Goal: Task Accomplishment & Management: Use online tool/utility

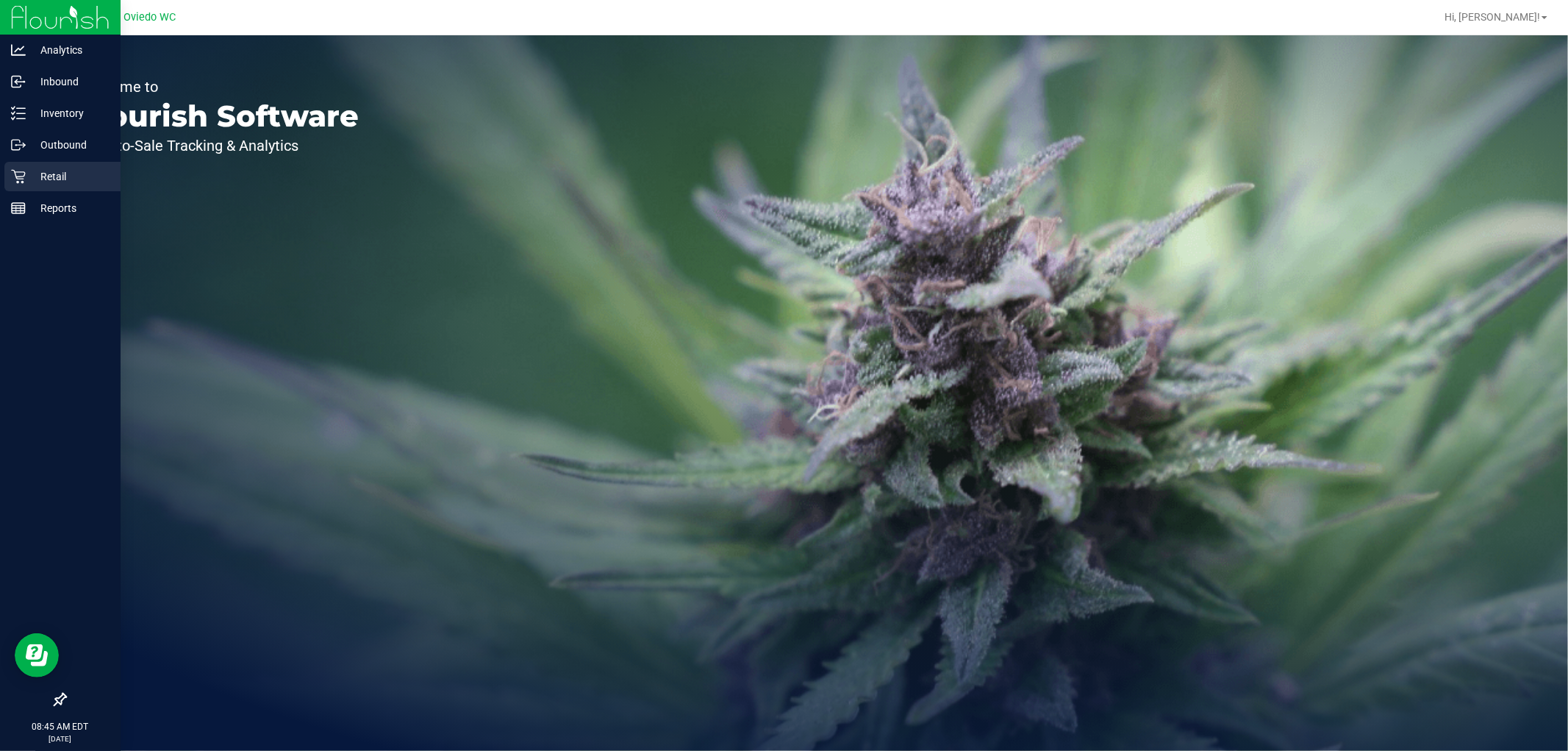
click at [40, 182] on p "Retail" at bounding box center [69, 176] width 88 height 18
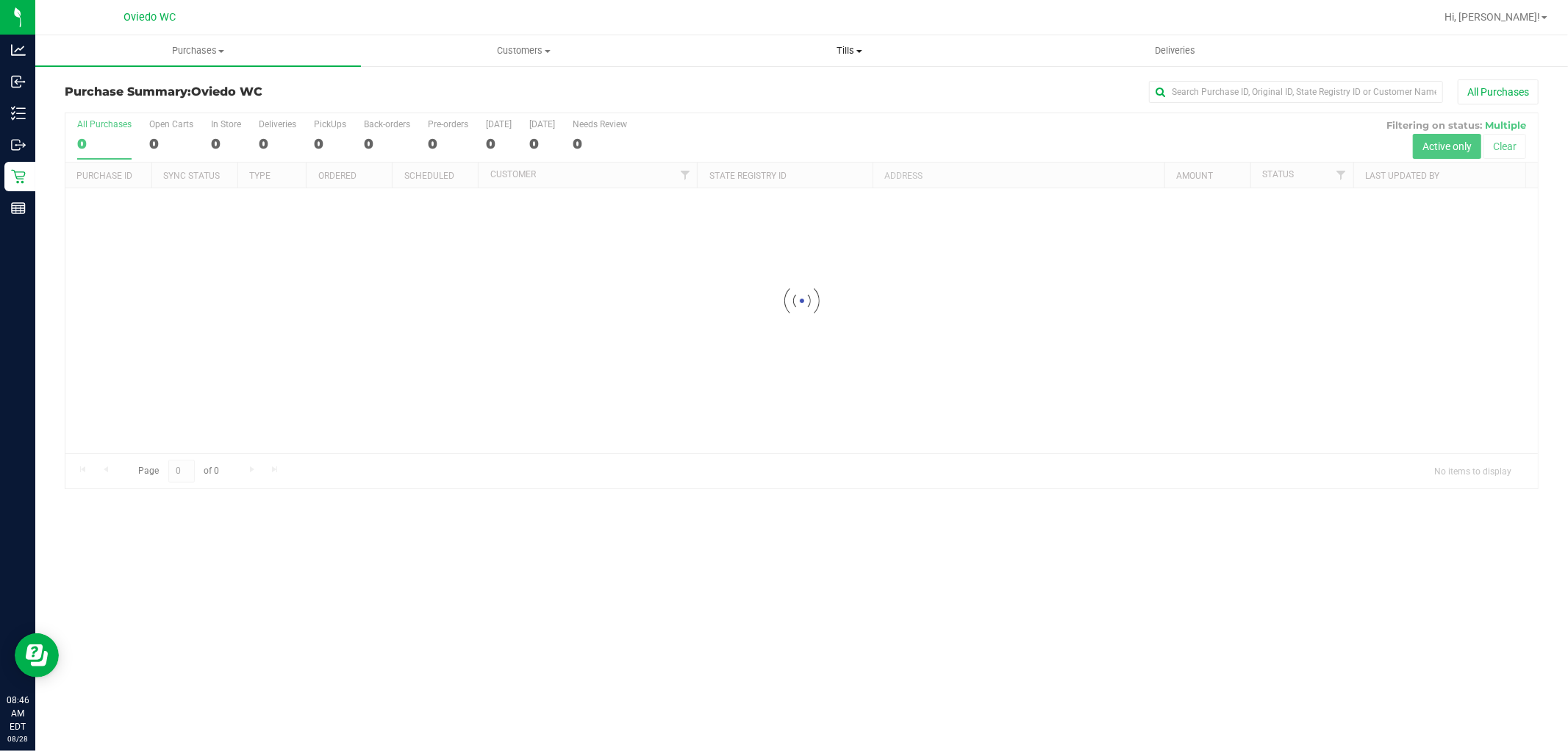
click at [864, 47] on span "Tills" at bounding box center [850, 51] width 324 height 13
click at [756, 83] on span "Manage tills" at bounding box center [737, 88] width 99 height 12
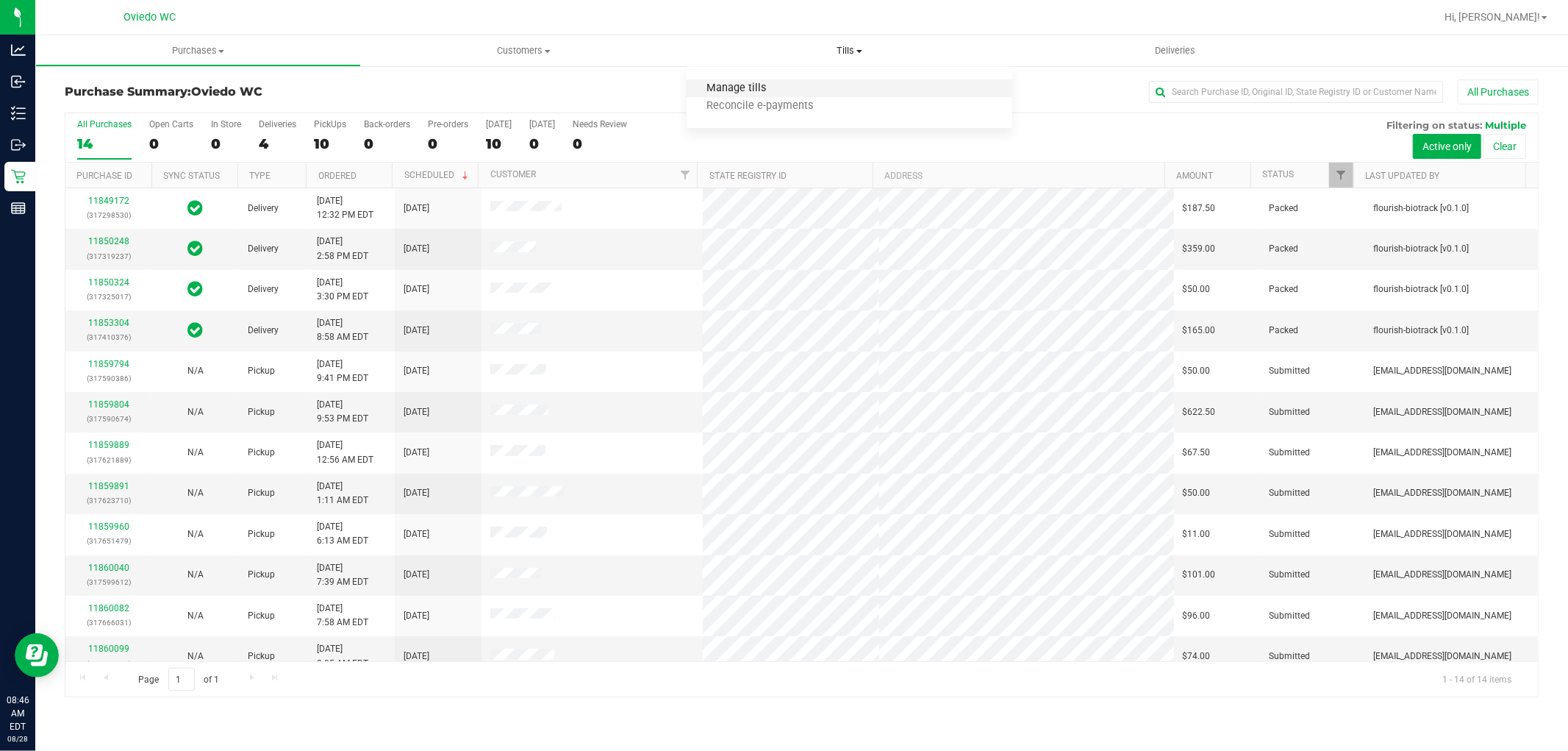
click at [742, 94] on span "Manage tills" at bounding box center [737, 88] width 99 height 12
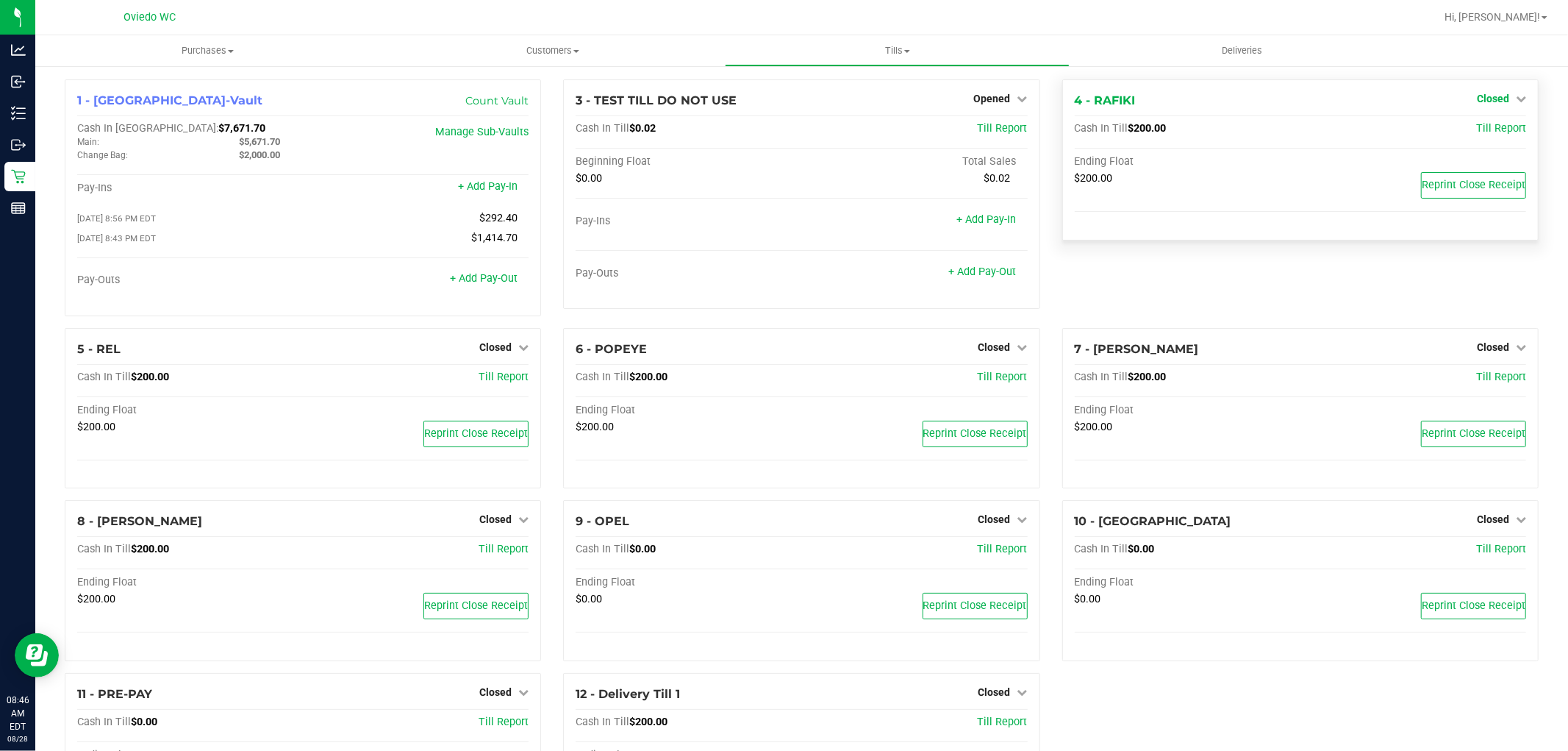
click at [1501, 99] on link "Closed" at bounding box center [1501, 98] width 50 height 12
click at [1491, 128] on link "Open Till" at bounding box center [1493, 129] width 39 height 12
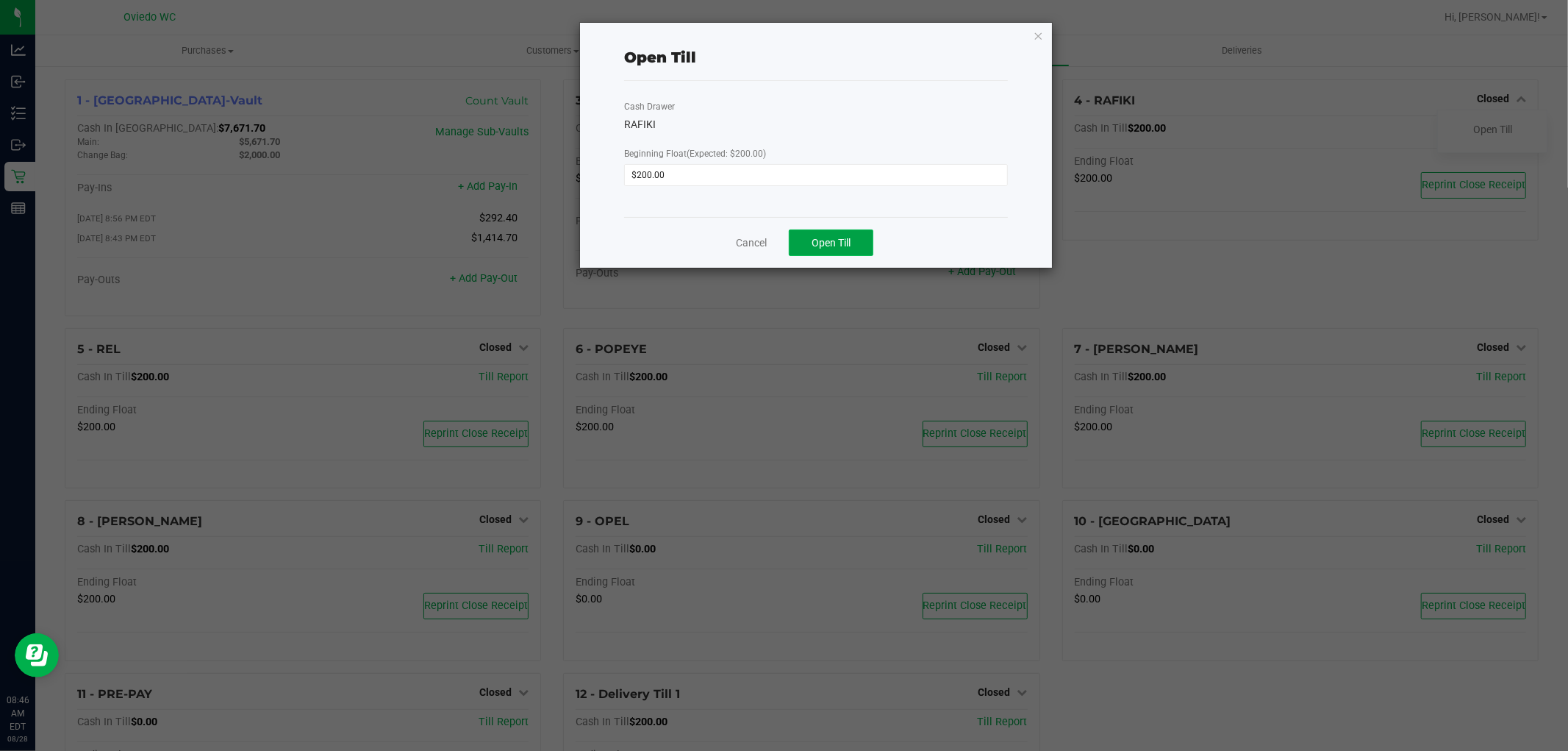
click at [821, 241] on span "Open Till" at bounding box center [831, 243] width 39 height 12
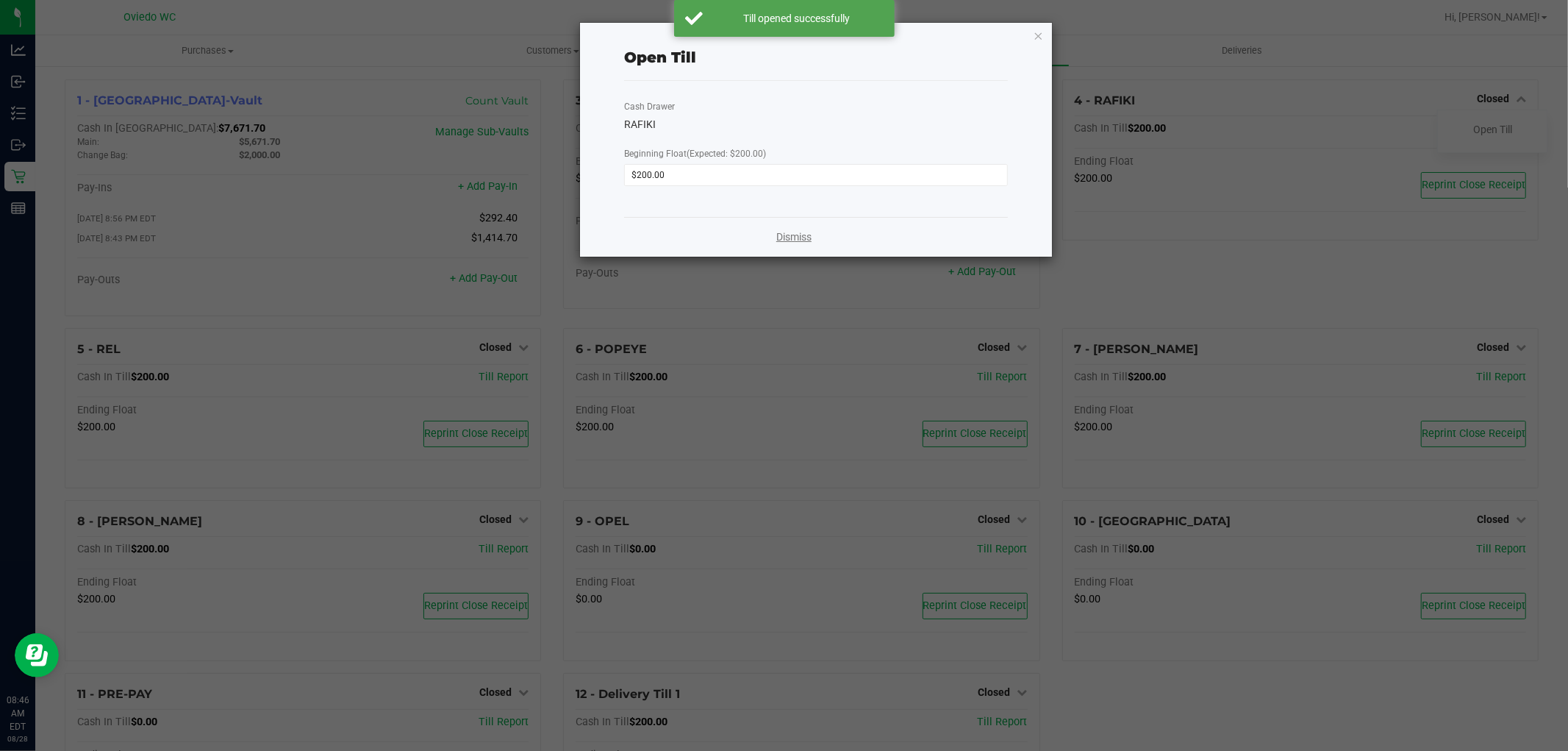
click at [794, 243] on link "Dismiss" at bounding box center [794, 237] width 36 height 15
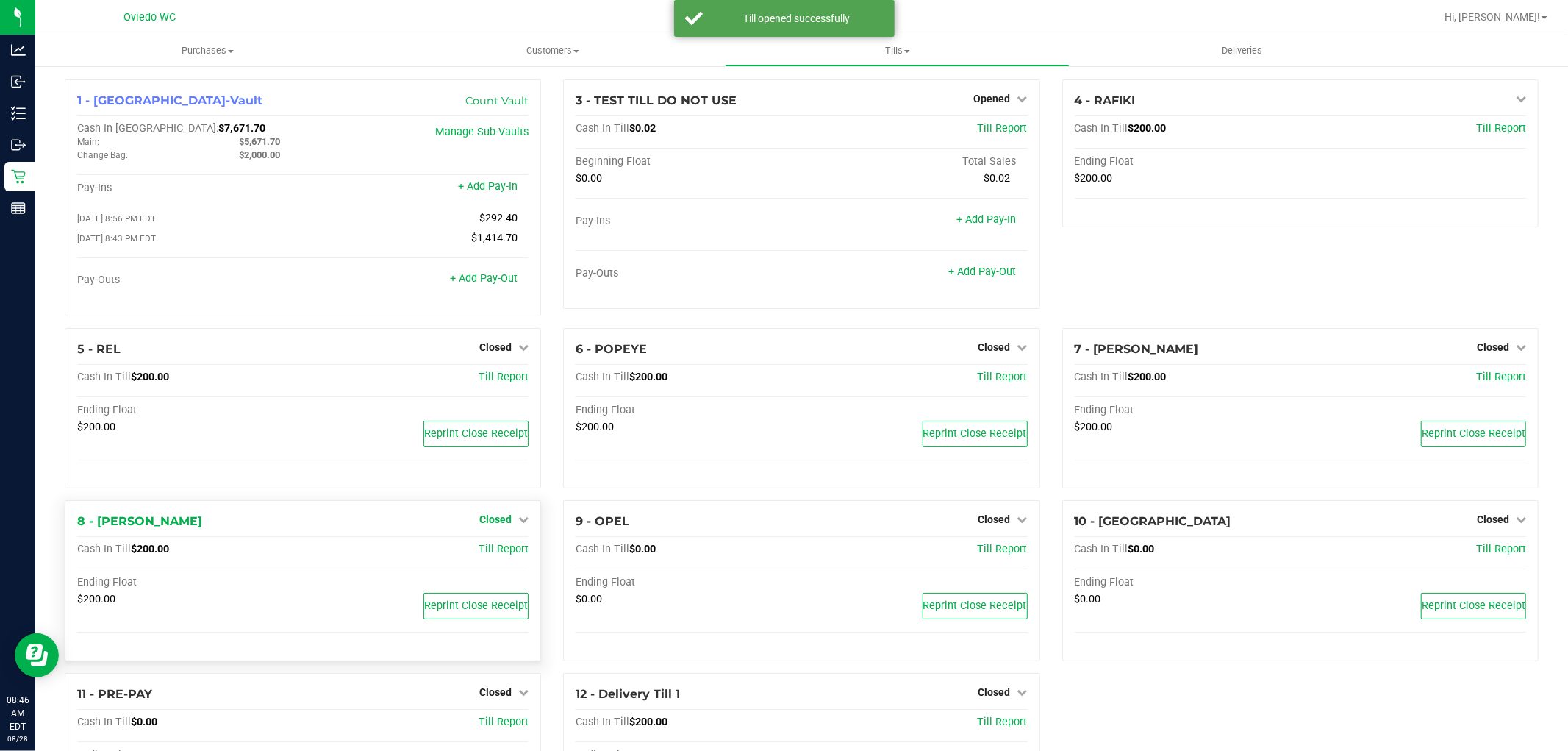
click at [486, 523] on span "Closed" at bounding box center [496, 519] width 33 height 12
click at [487, 551] on link "Open Till" at bounding box center [496, 550] width 39 height 12
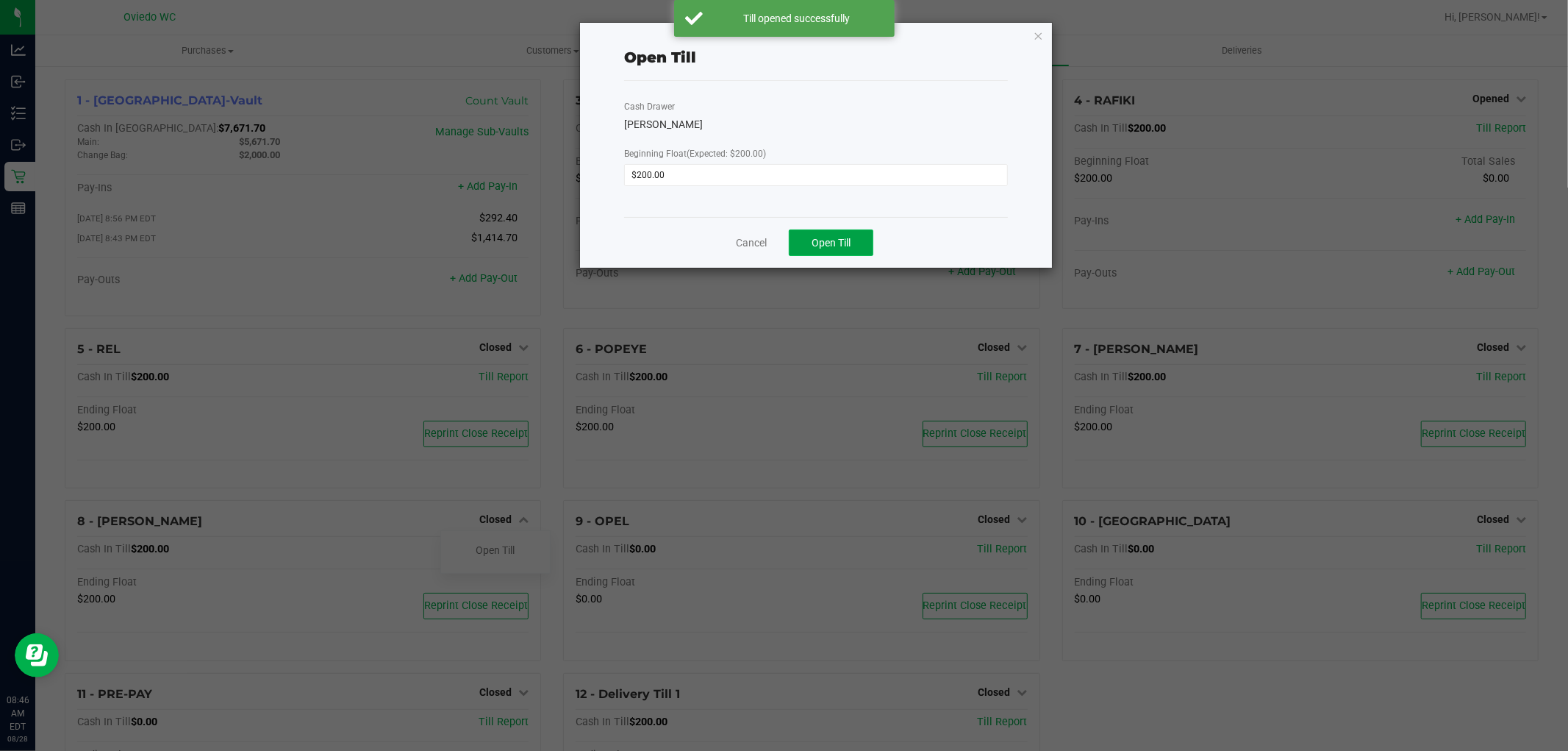
click at [814, 241] on span "Open Till" at bounding box center [831, 243] width 39 height 12
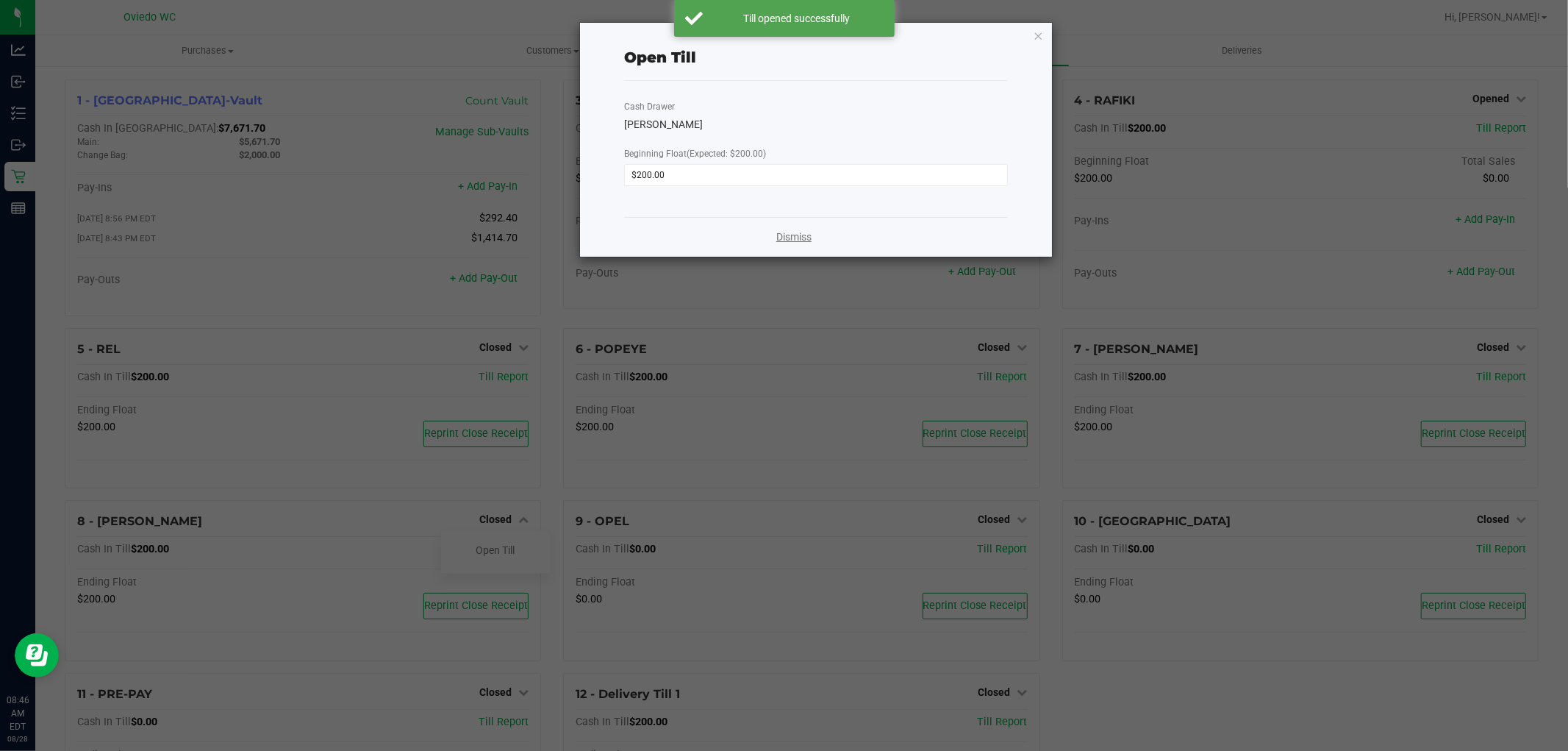
click at [796, 238] on link "Dismiss" at bounding box center [794, 237] width 36 height 15
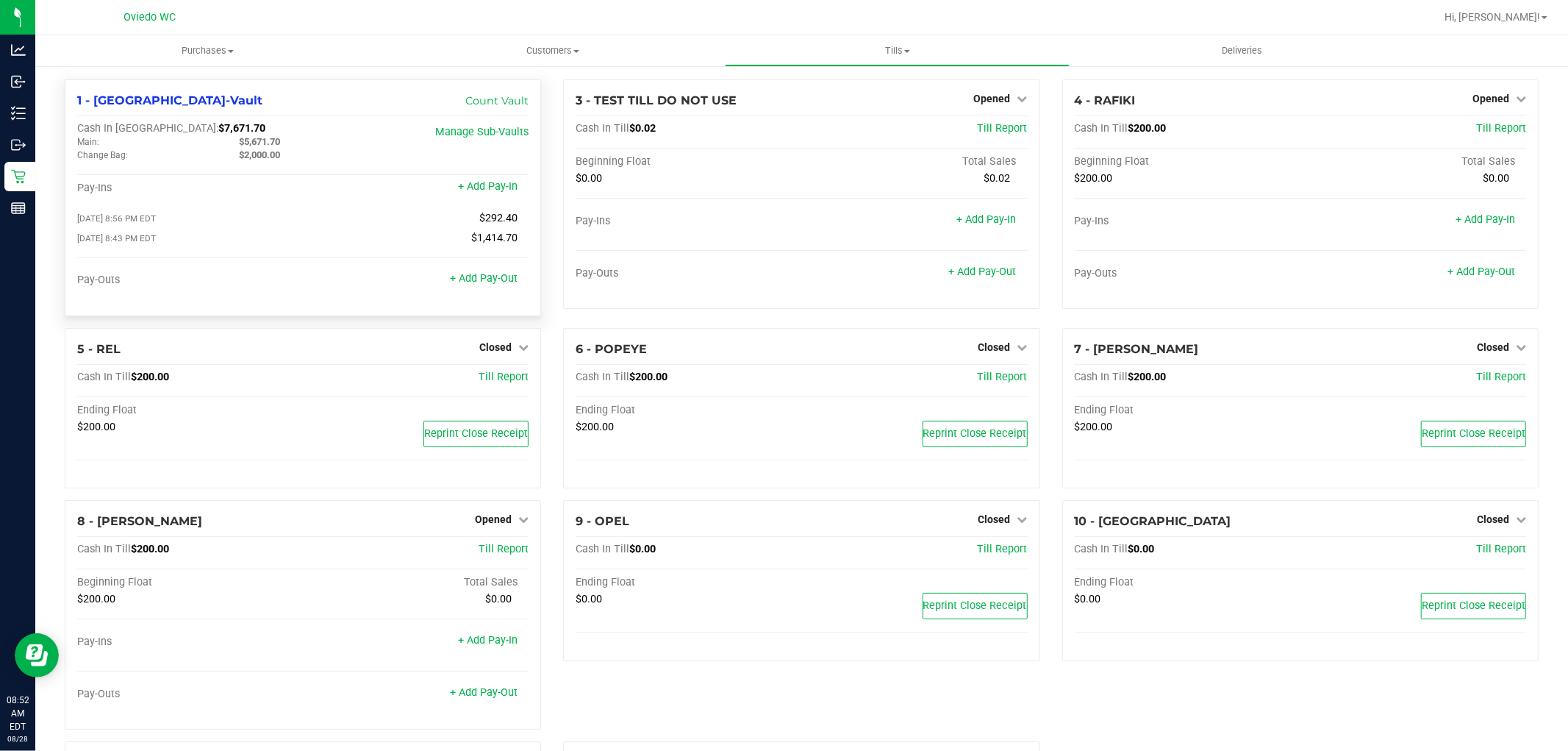
drag, startPoint x: 144, startPoint y: 129, endPoint x: 193, endPoint y: 129, distance: 49.0
click at [193, 129] on div "Cash In Vault: $7,671.70" at bounding box center [228, 128] width 302 height 13
copy span "$7,671.70"
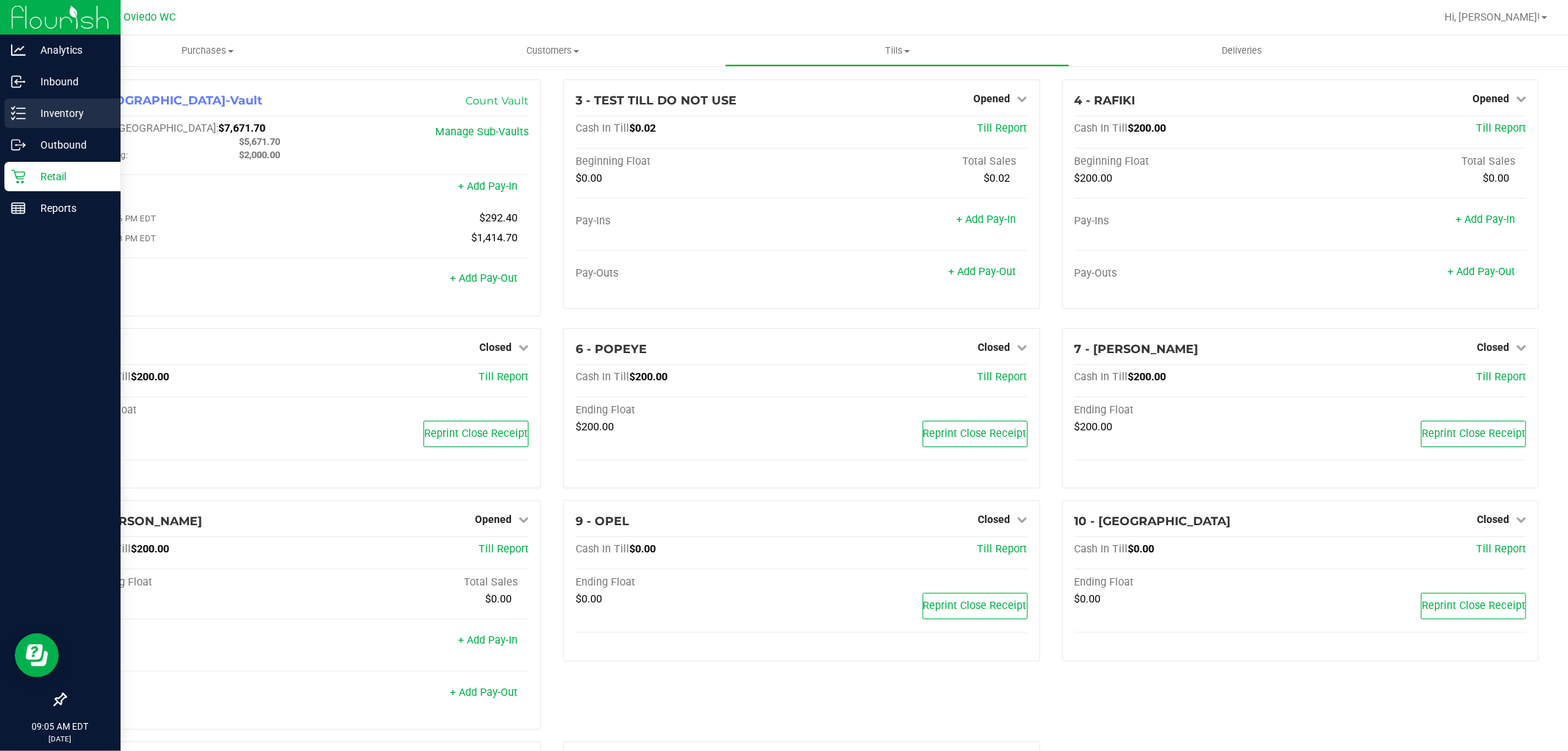
click at [50, 109] on p "Inventory" at bounding box center [69, 113] width 88 height 18
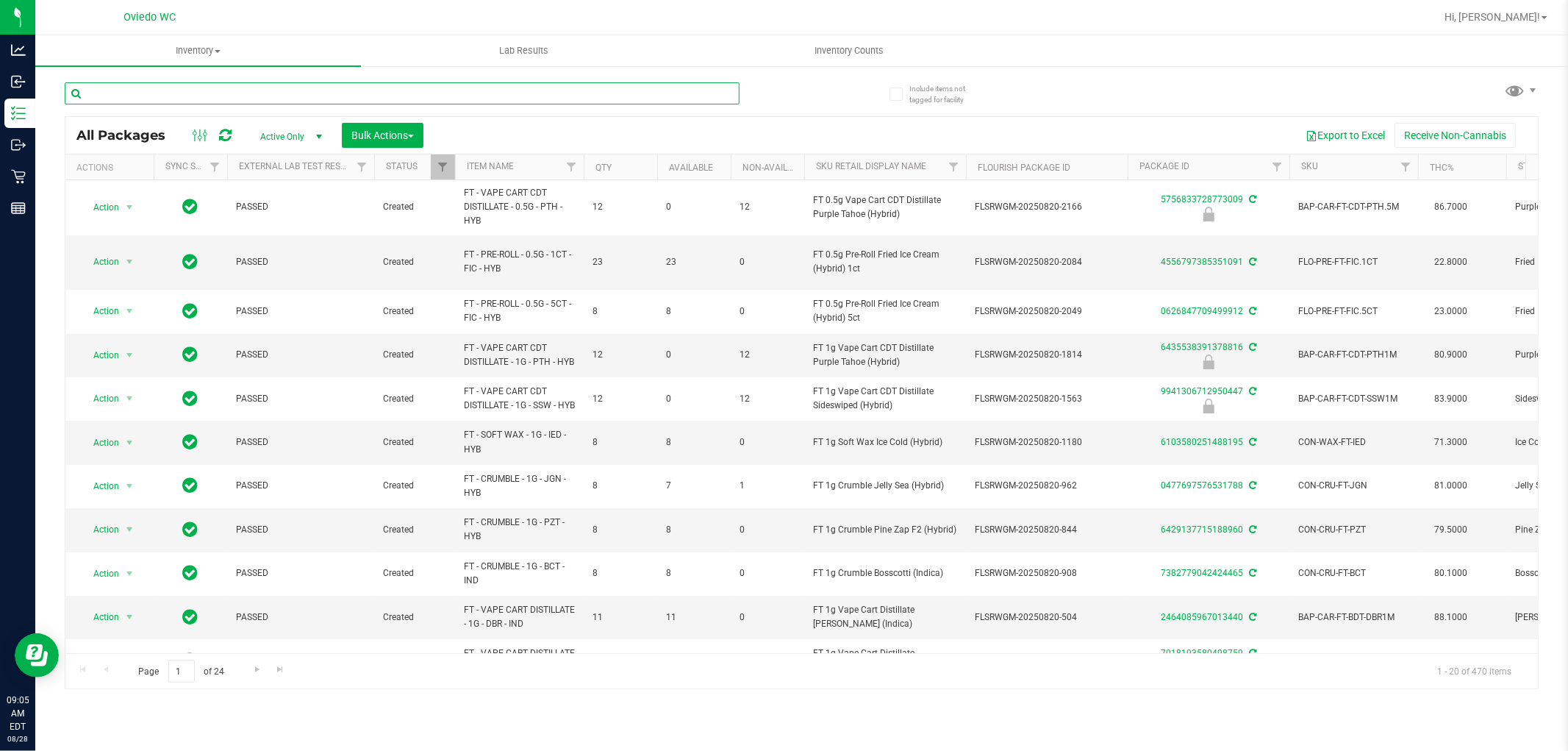
click at [163, 92] on input "text" at bounding box center [402, 94] width 675 height 23
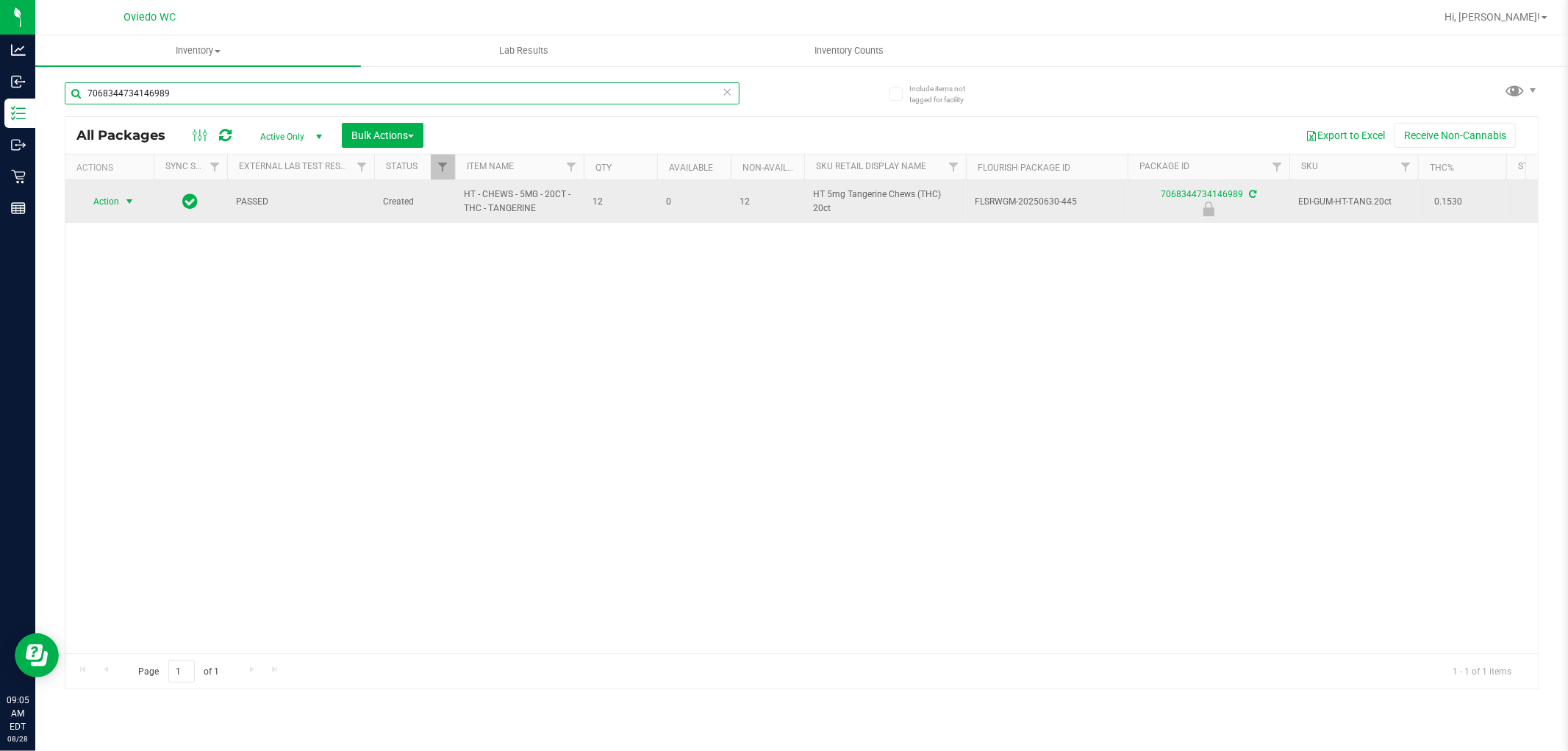
type input "7068344734146989"
click at [129, 207] on span "select" at bounding box center [129, 202] width 12 height 12
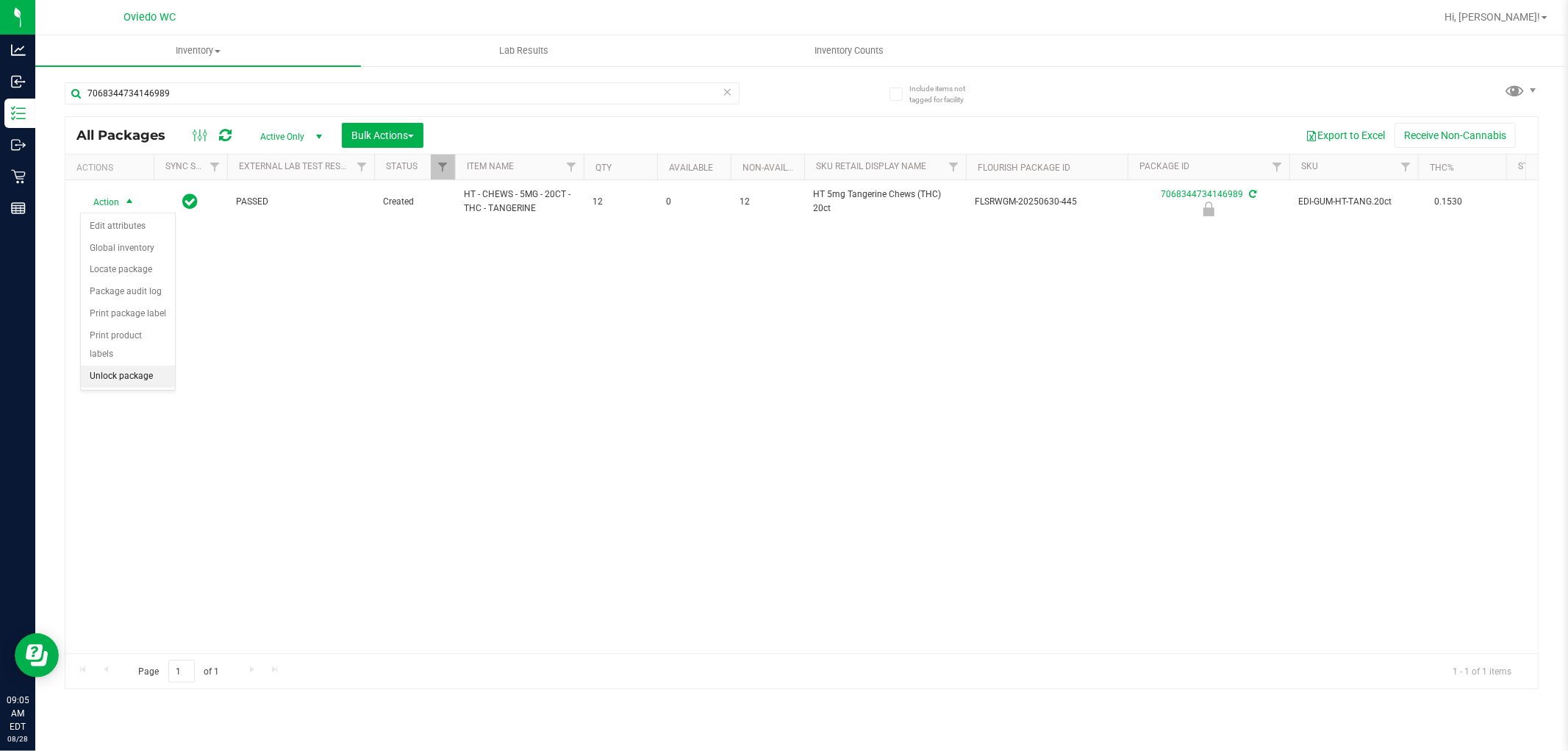
click at [122, 384] on li "Unlock package" at bounding box center [127, 377] width 94 height 23
click at [311, 80] on div "7068344734146989" at bounding box center [433, 93] width 738 height 47
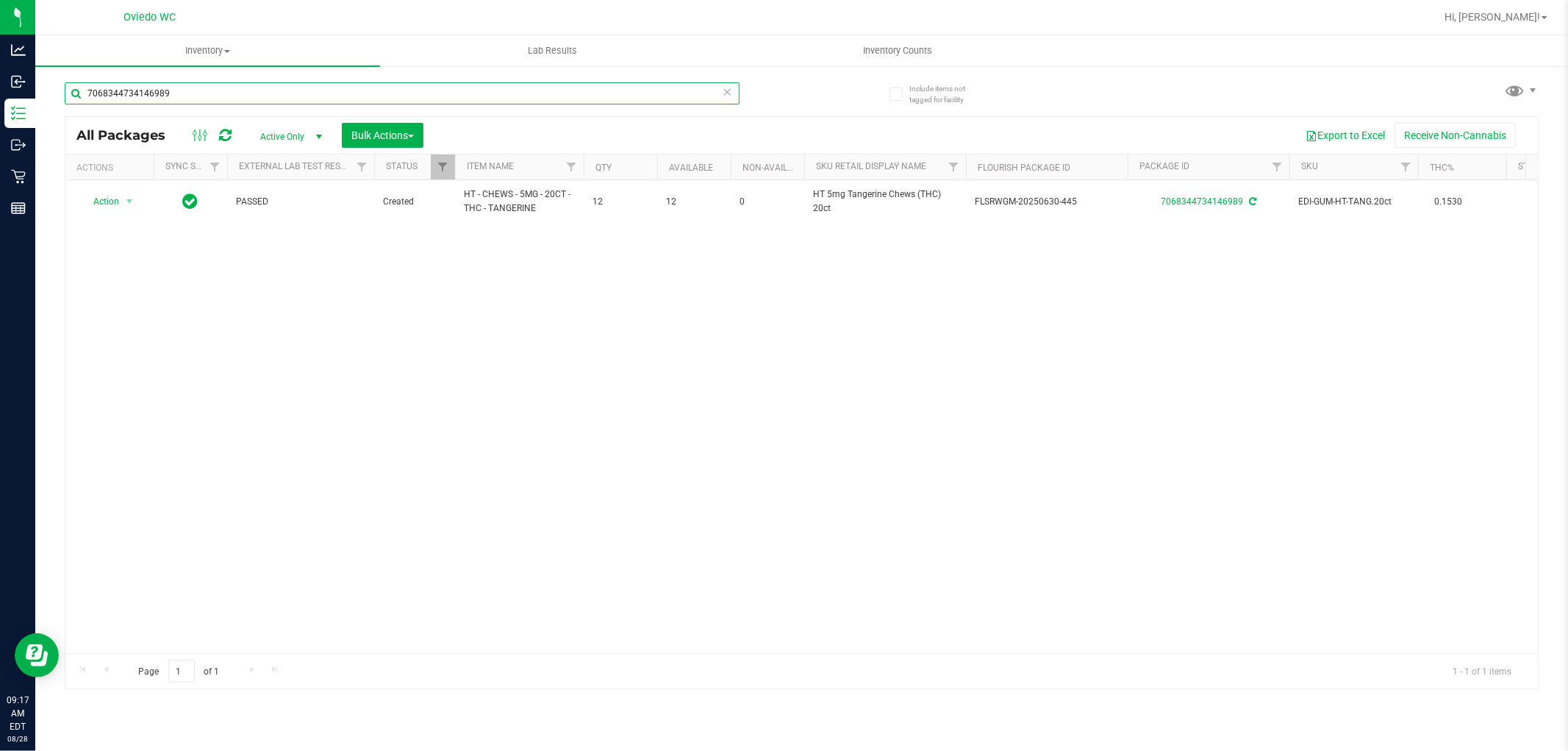
click at [311, 92] on input "7068344734146989" at bounding box center [402, 94] width 675 height 23
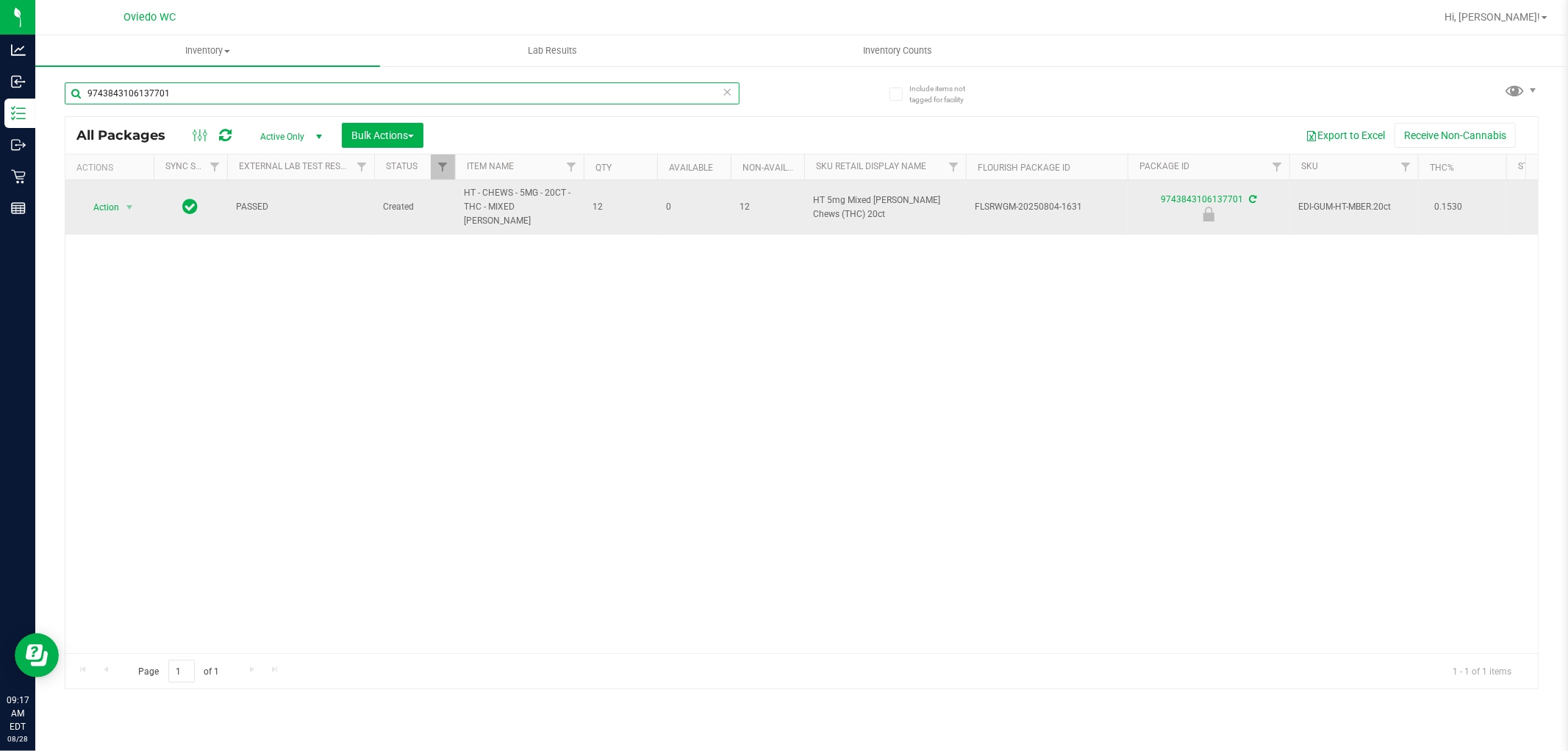
type input "9743843106137701"
click at [94, 197] on span "Action" at bounding box center [100, 207] width 39 height 21
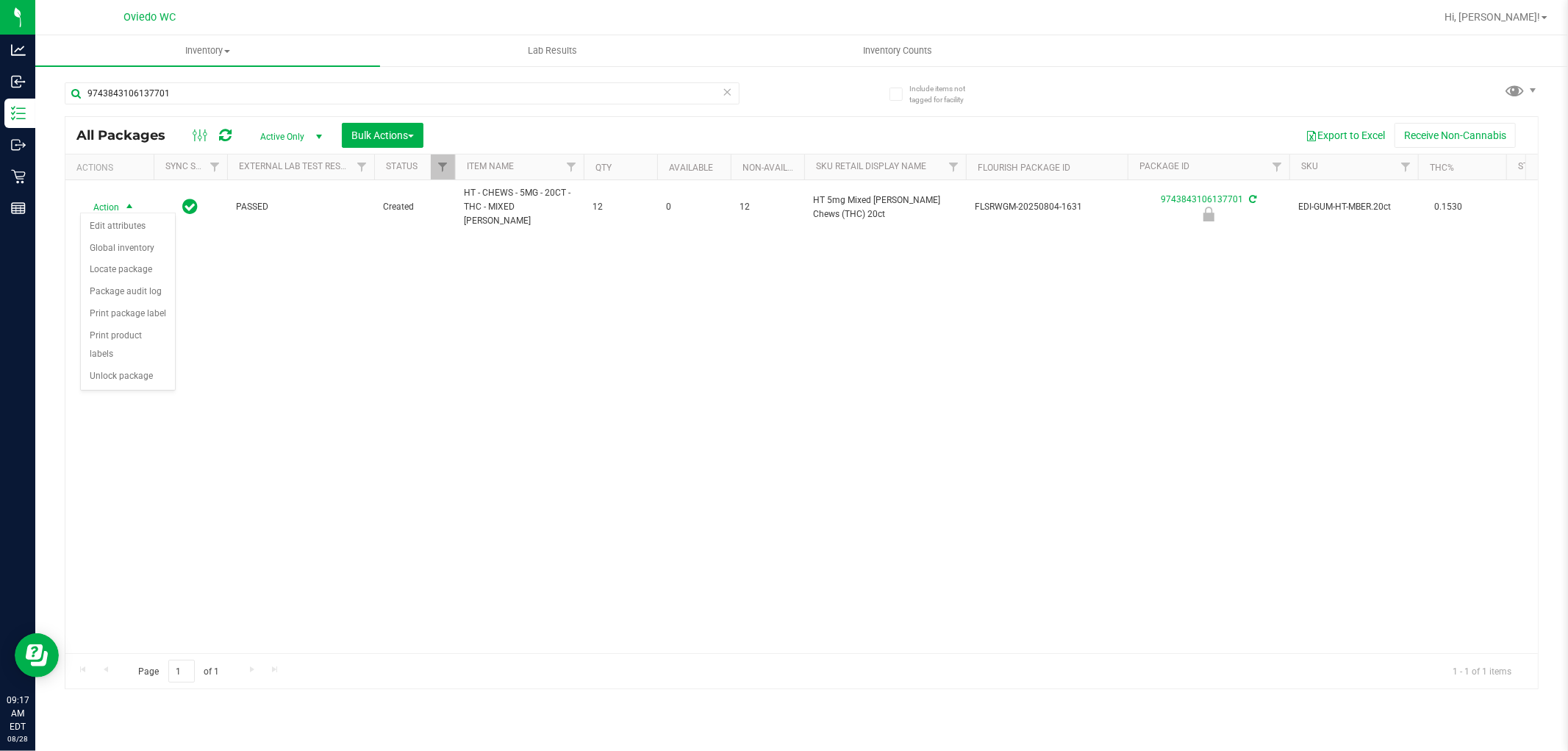
click at [144, 391] on div "Action Edit attributes Global inventory Locate package Package audit log Print …" at bounding box center [128, 302] width 96 height 179
click at [153, 387] on li "Unlock package" at bounding box center [127, 377] width 94 height 23
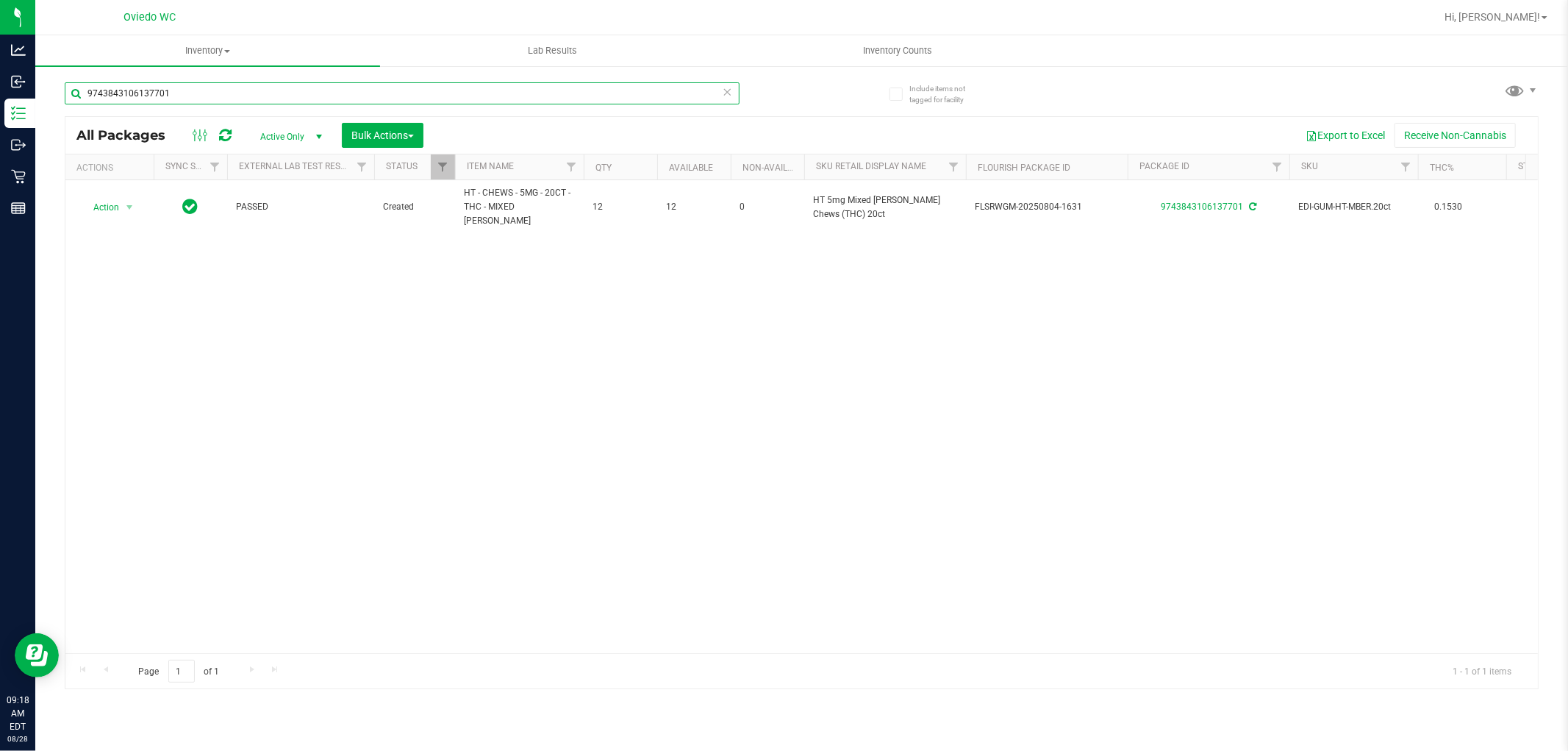
click at [429, 92] on input "9743843106137701" at bounding box center [402, 94] width 675 height 23
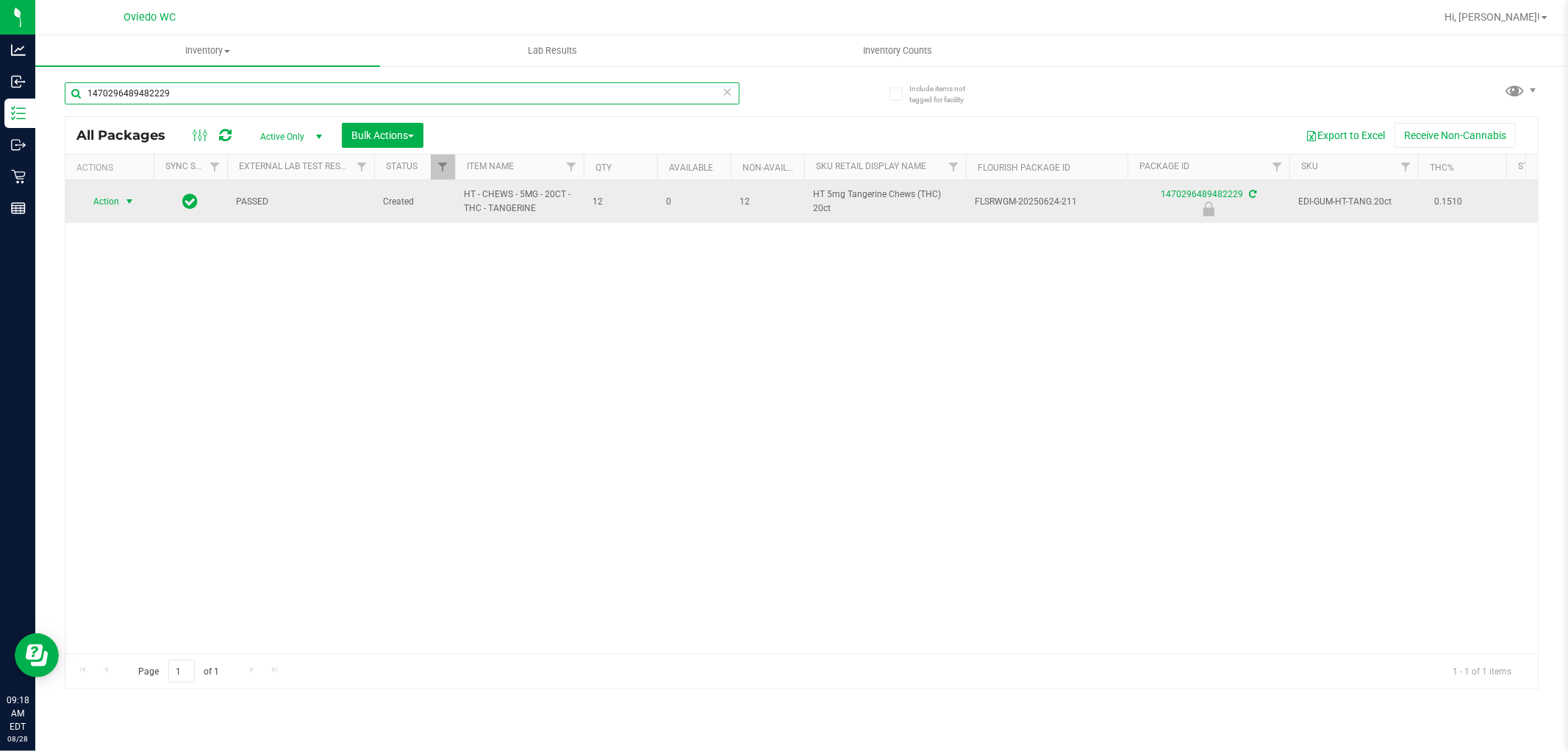
type input "1470296489482229"
click at [129, 203] on span "select" at bounding box center [129, 202] width 12 height 12
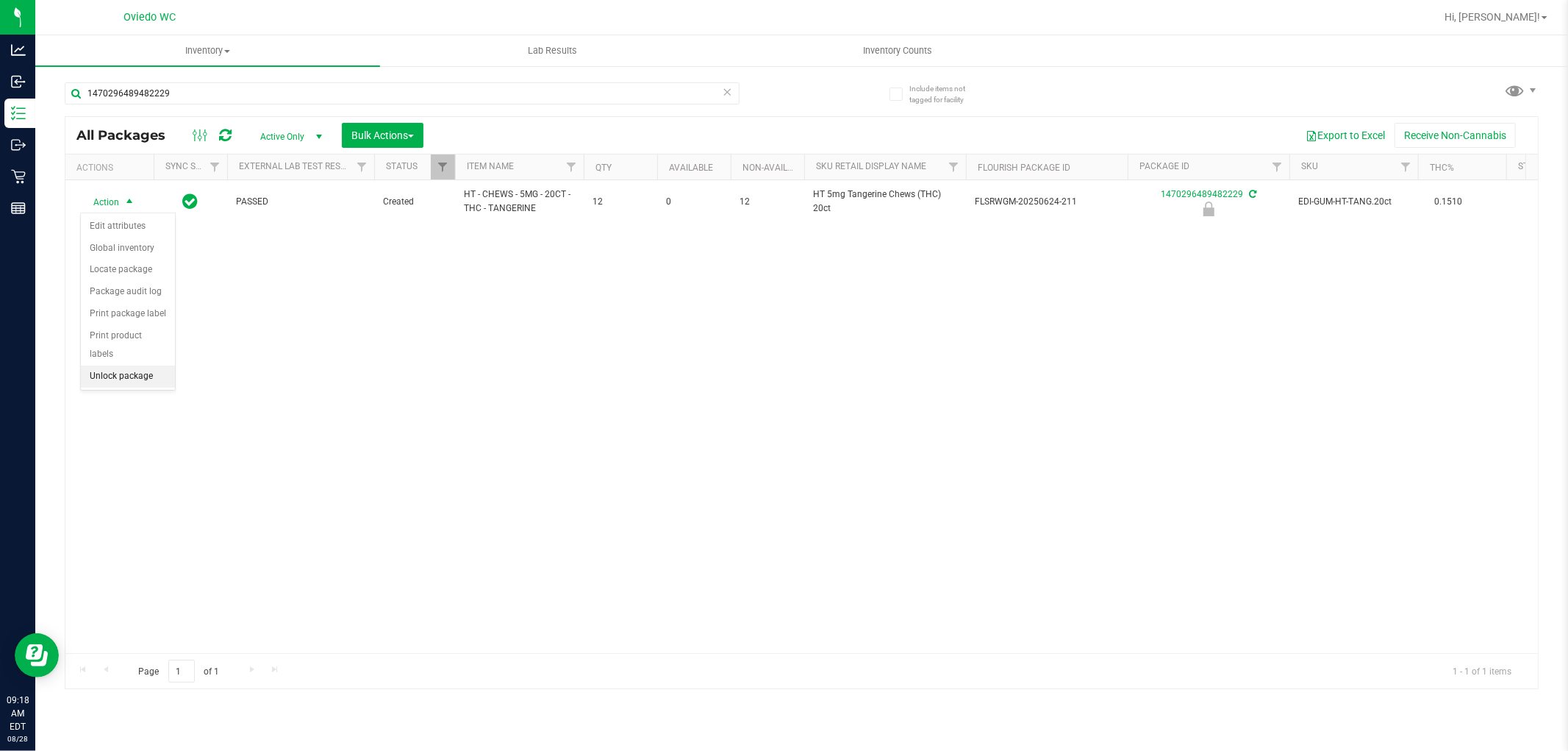
click at [152, 369] on li "Unlock package" at bounding box center [127, 377] width 94 height 23
